Goal: Information Seeking & Learning: Learn about a topic

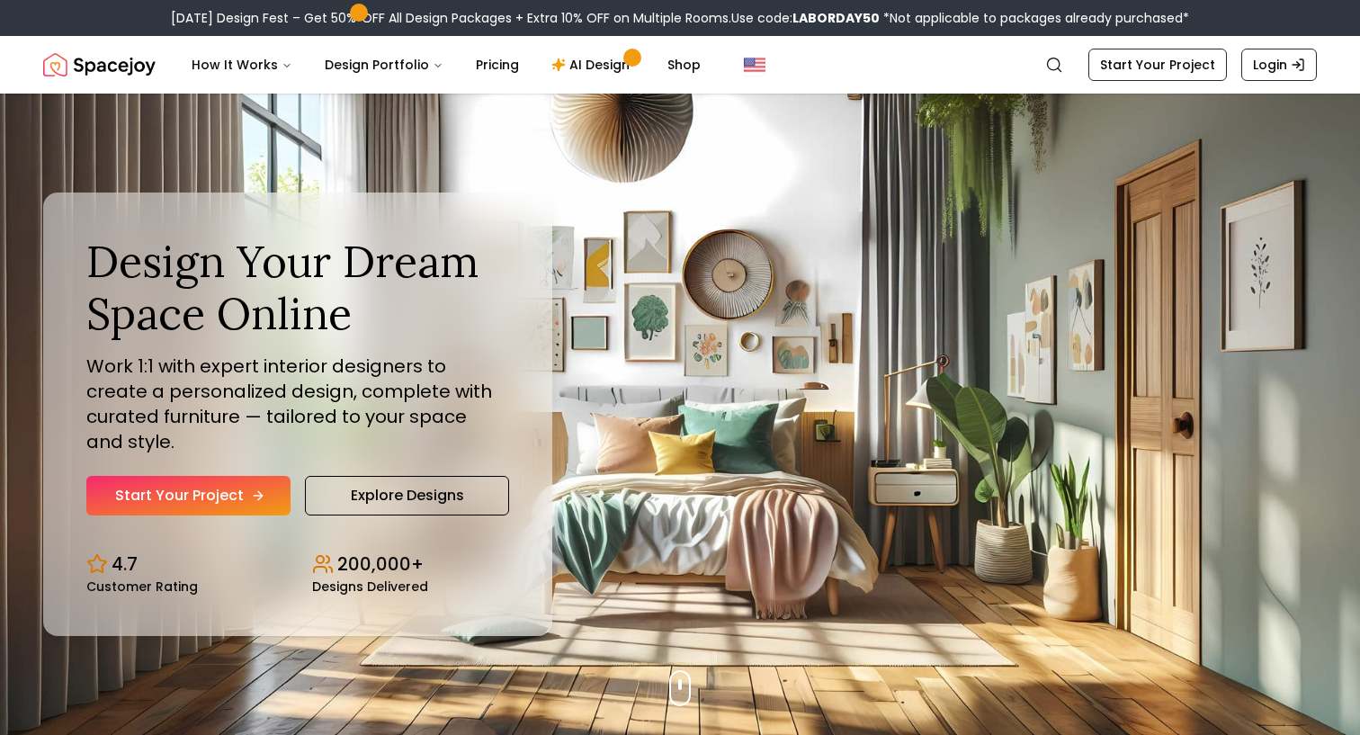
click at [154, 486] on link "Start Your Project" at bounding box center [188, 496] width 204 height 40
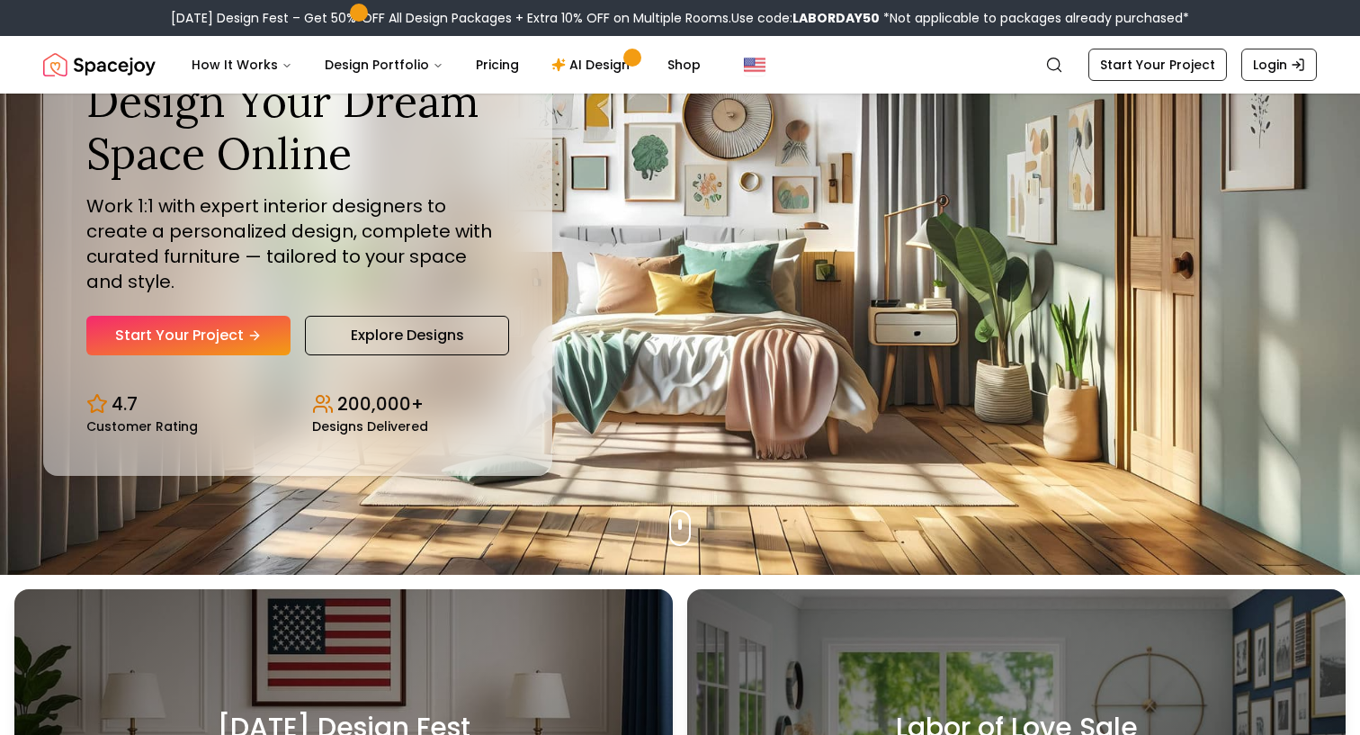
scroll to position [180, 0]
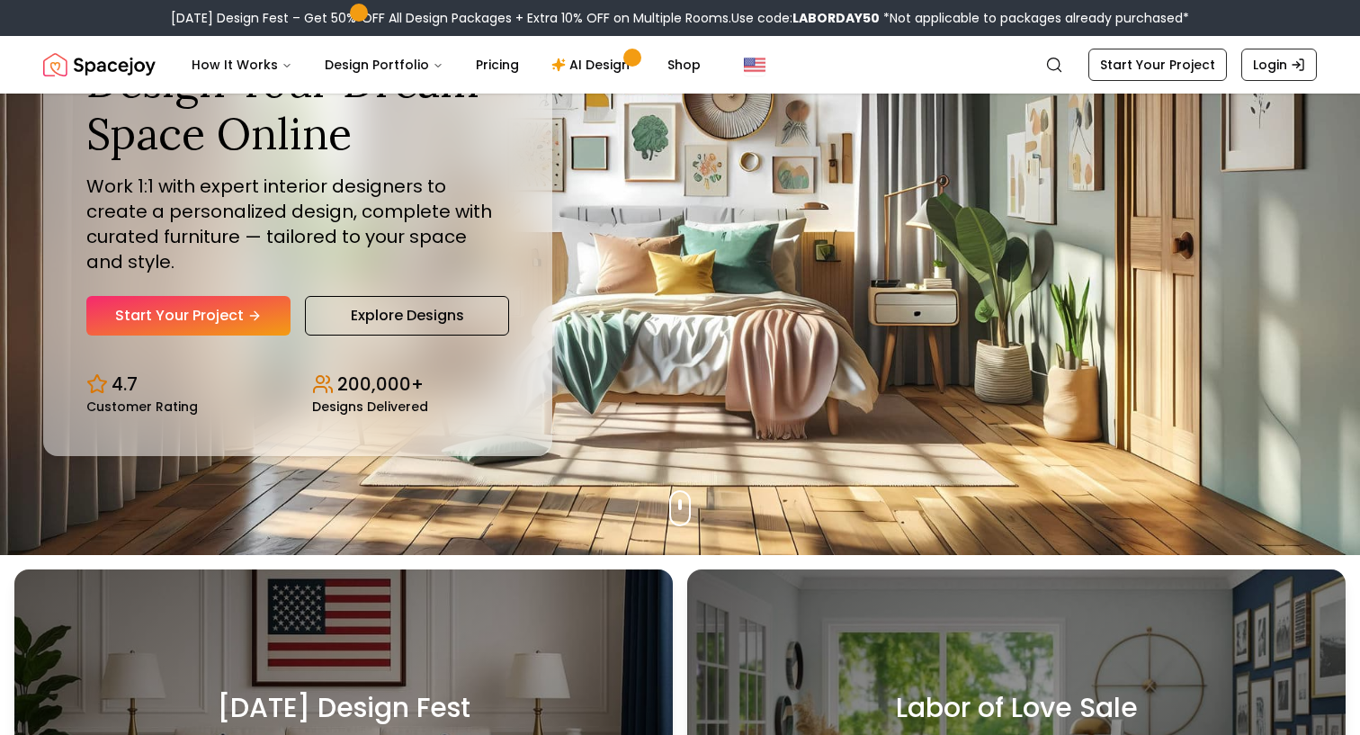
click at [415, 281] on div "Design Your Dream Space Online Work 1:1 with expert interior designers to creat…" at bounding box center [297, 196] width 423 height 280
click at [415, 311] on link "Explore Designs" at bounding box center [407, 316] width 204 height 40
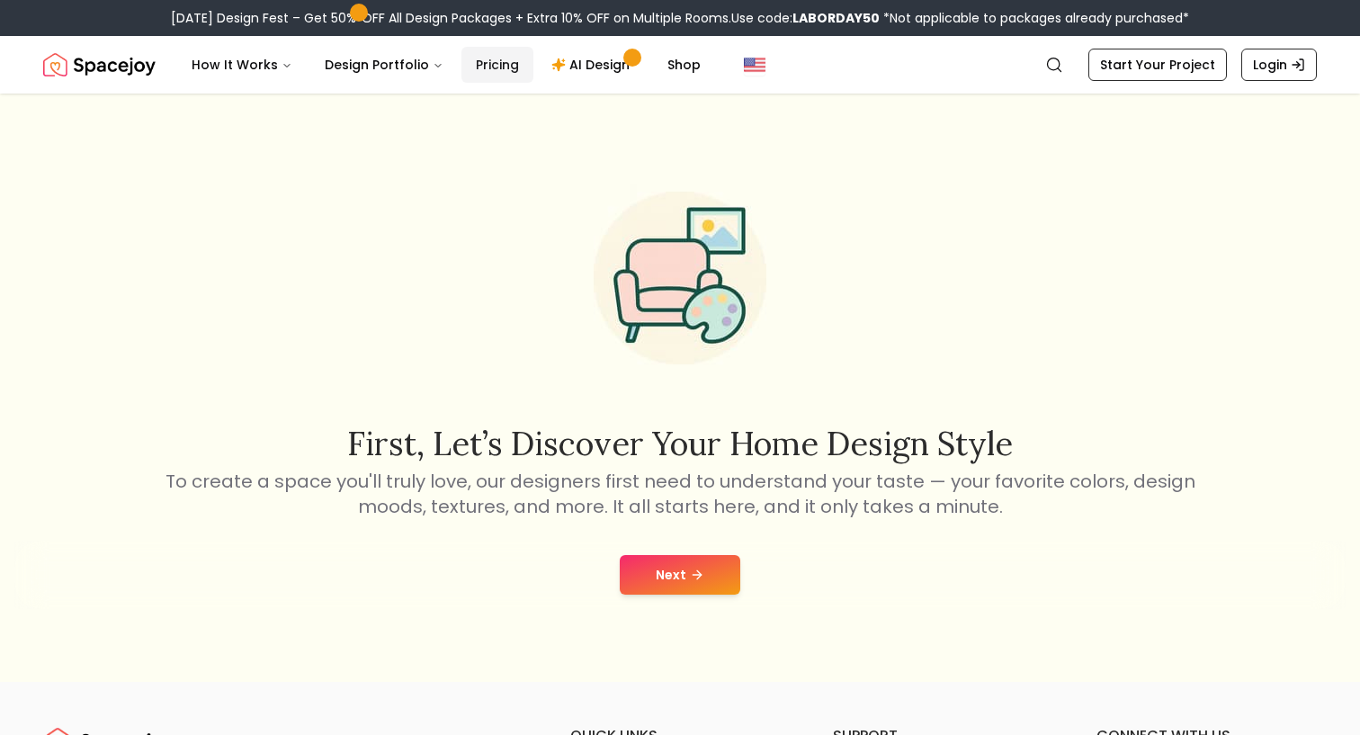
click at [495, 72] on link "Pricing" at bounding box center [497, 65] width 72 height 36
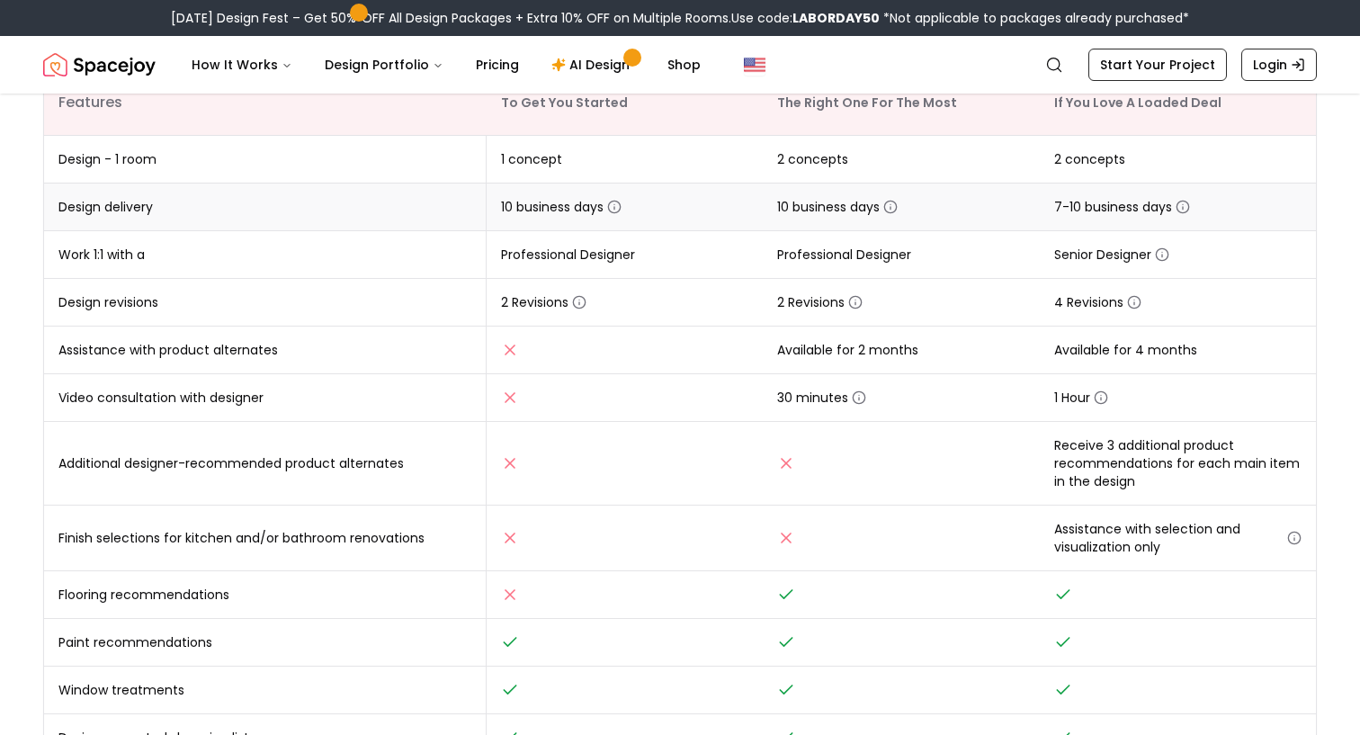
scroll to position [365, 0]
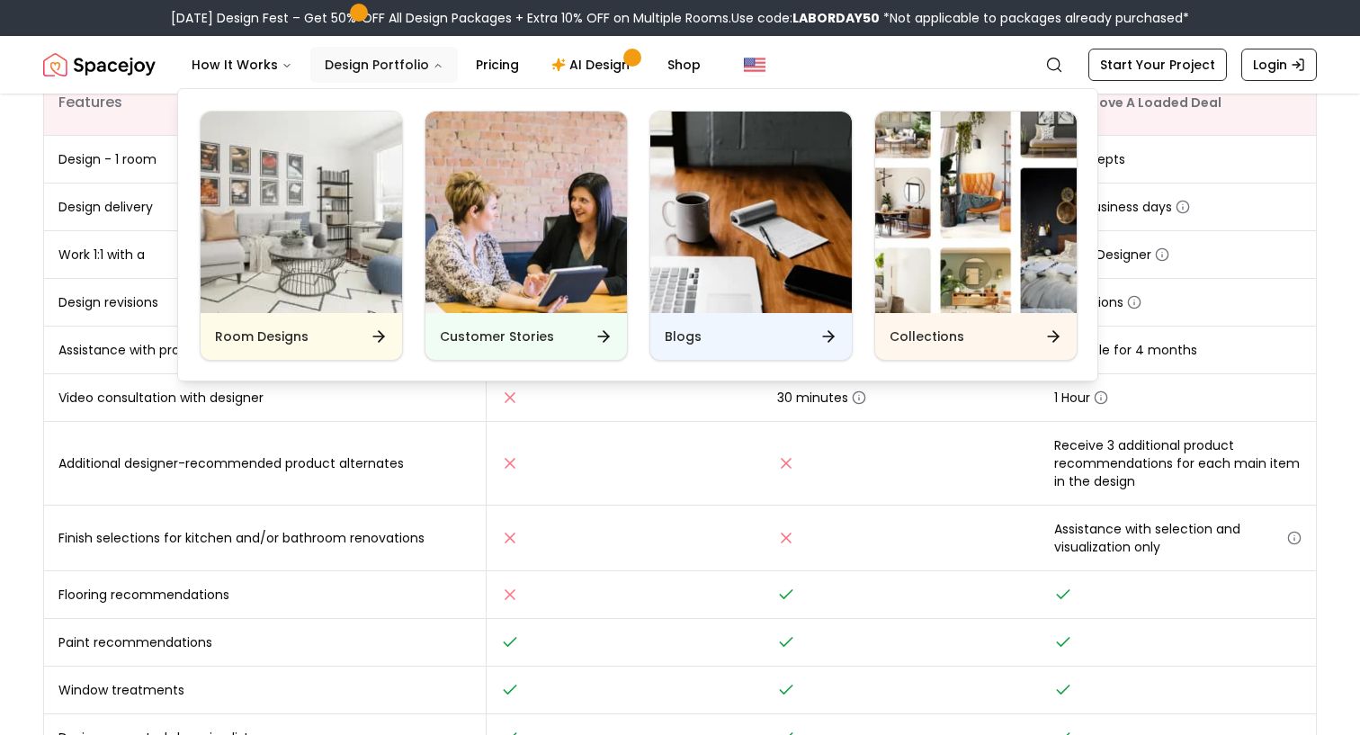
click at [399, 58] on button "Design Portfolio" at bounding box center [383, 65] width 147 height 36
click at [358, 219] on img "Main" at bounding box center [301, 212] width 201 height 201
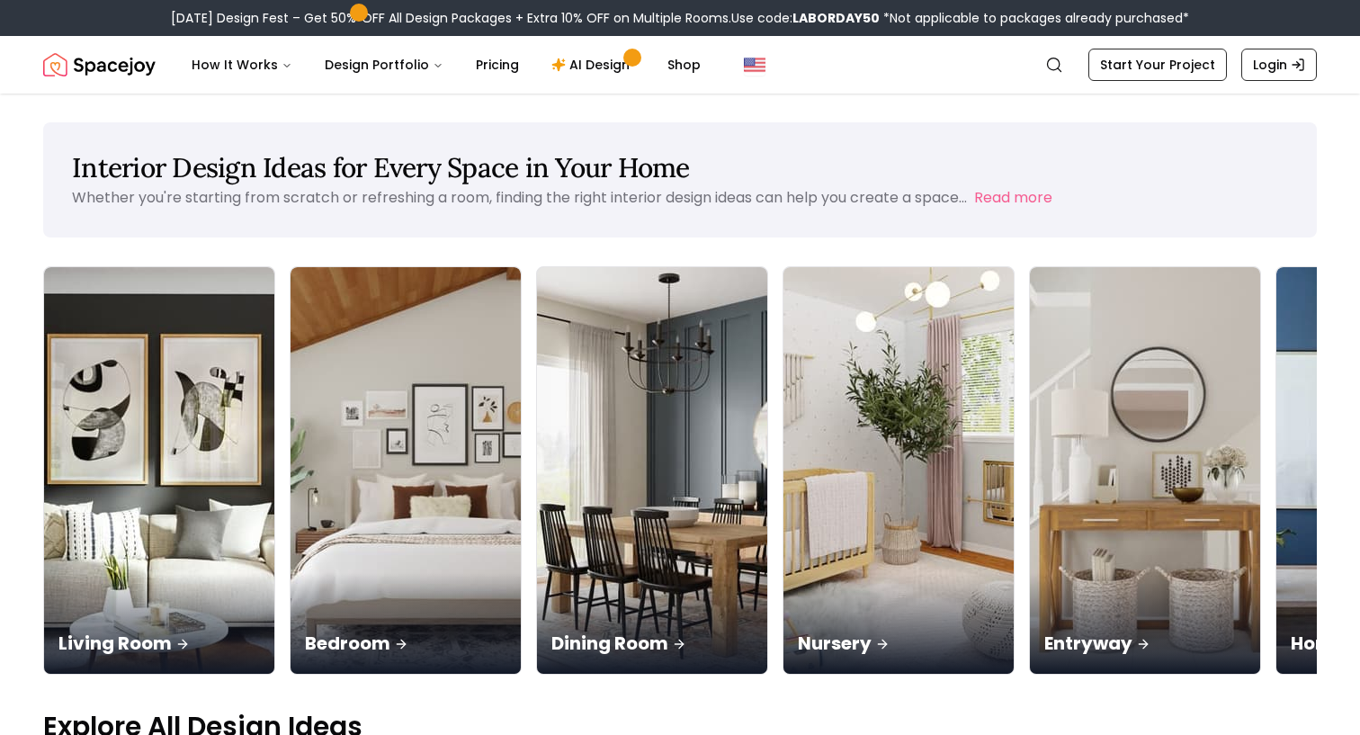
click at [1111, 1] on div "Labor Day Design Fest – Get 50% OFF All Design Packages + Extra 10% OFF on Mult…" at bounding box center [680, 18] width 1360 height 36
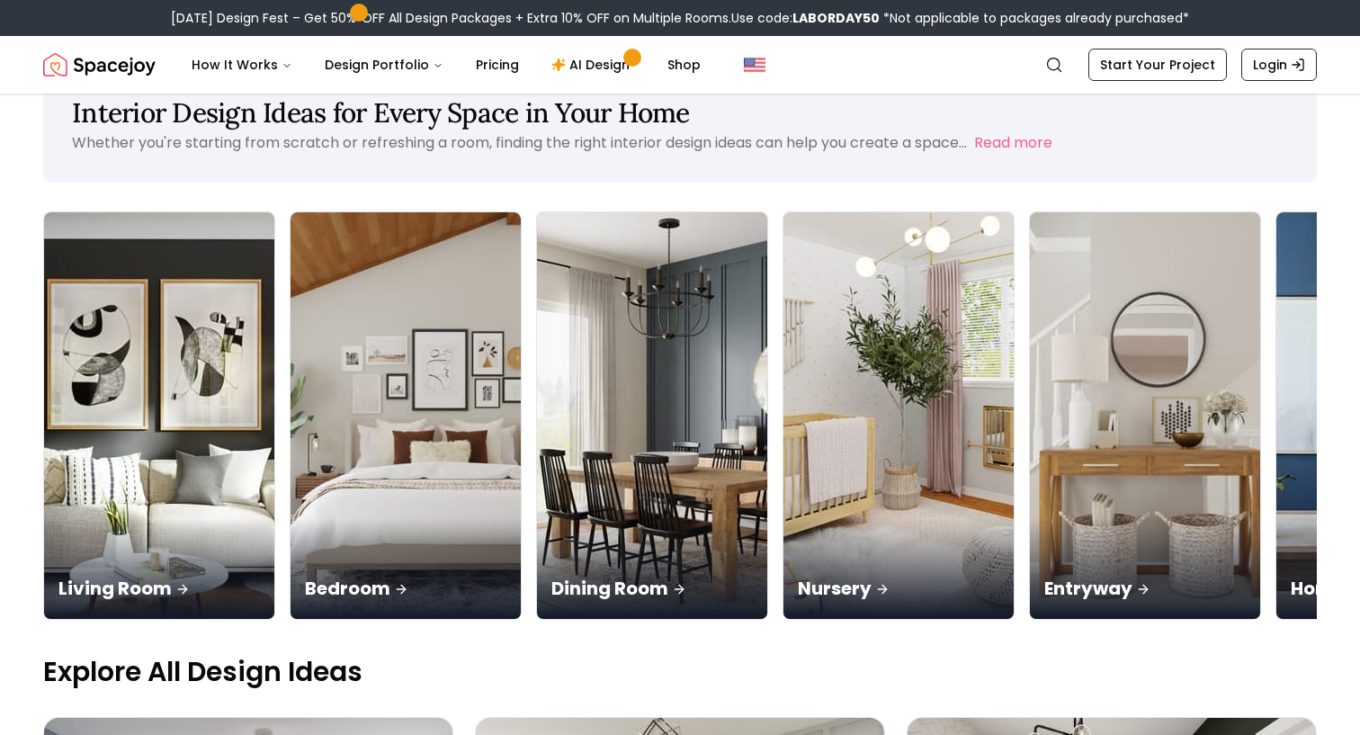
scroll to position [110, 0]
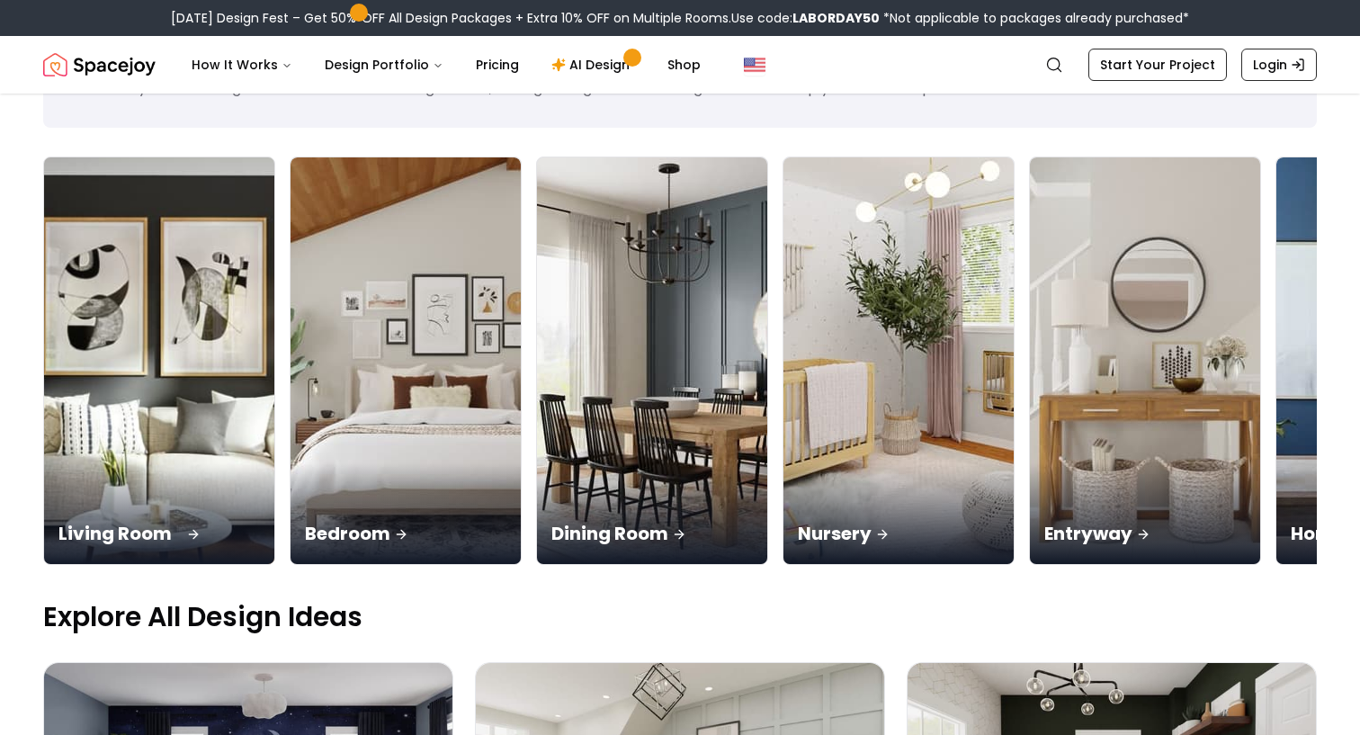
click at [174, 463] on div "Living Room" at bounding box center [159, 513] width 230 height 101
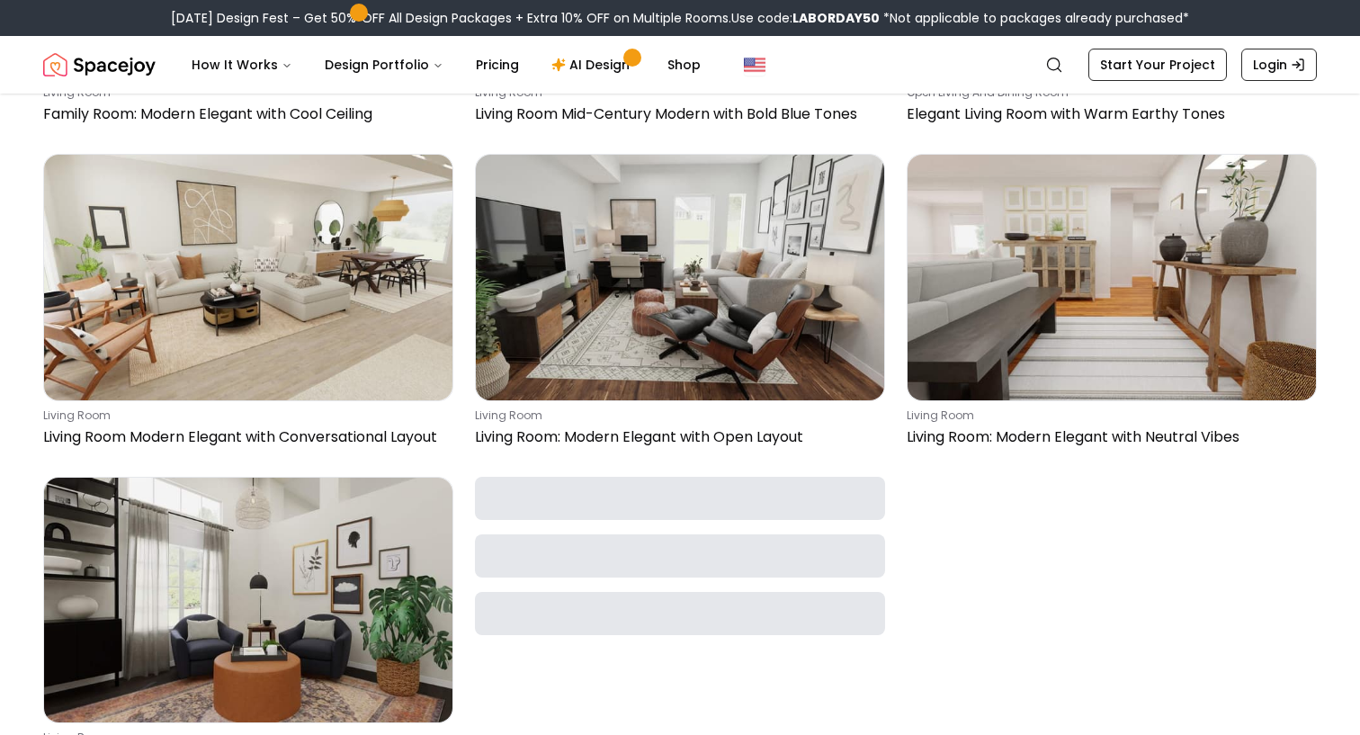
scroll to position [1351, 0]
